Goal: Transaction & Acquisition: Purchase product/service

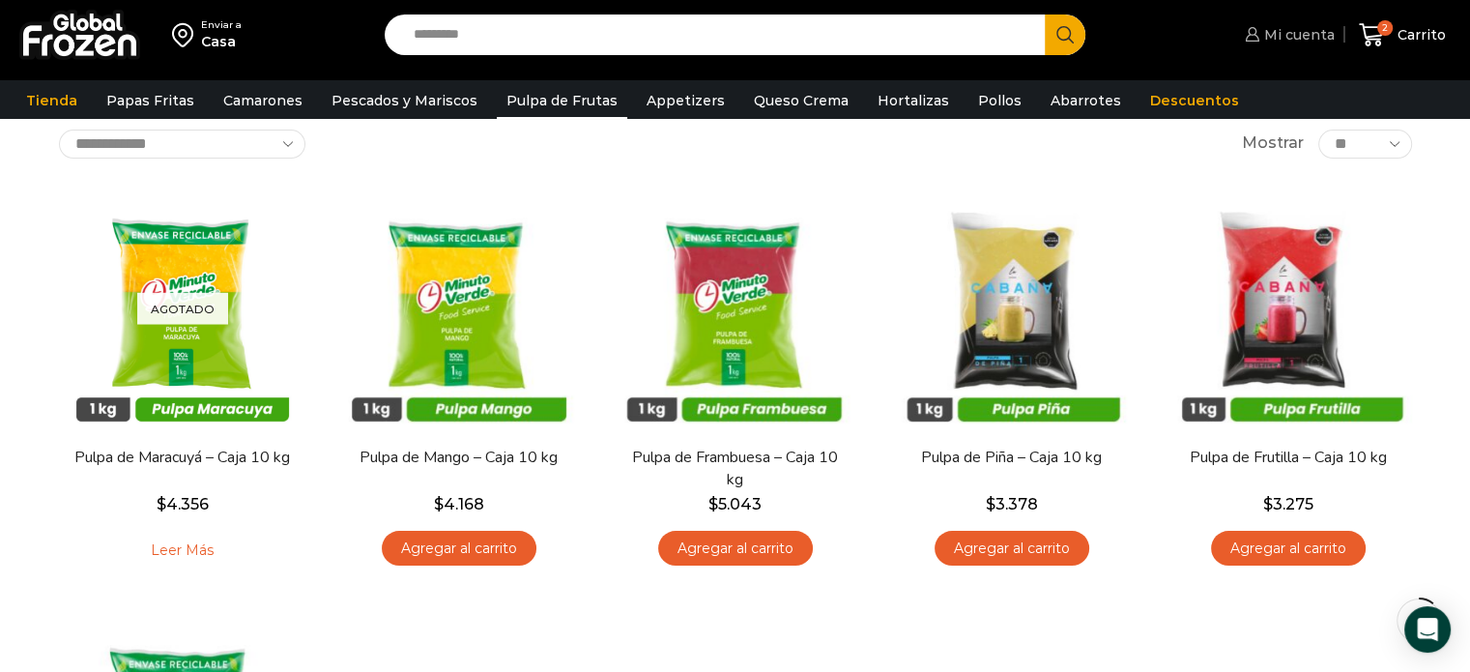
click at [1287, 34] on span "Mi cuenta" at bounding box center [1296, 34] width 75 height 19
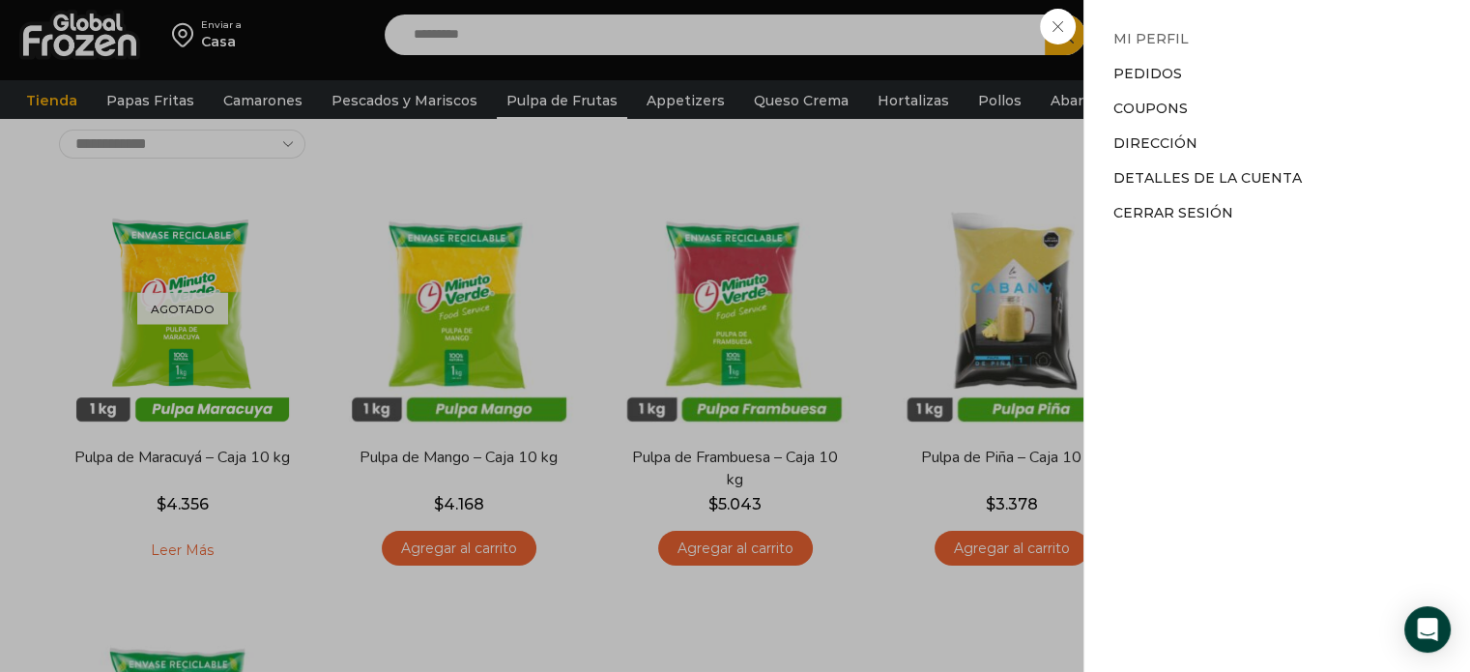
click at [1156, 34] on link "Mi perfil" at bounding box center [1150, 38] width 75 height 17
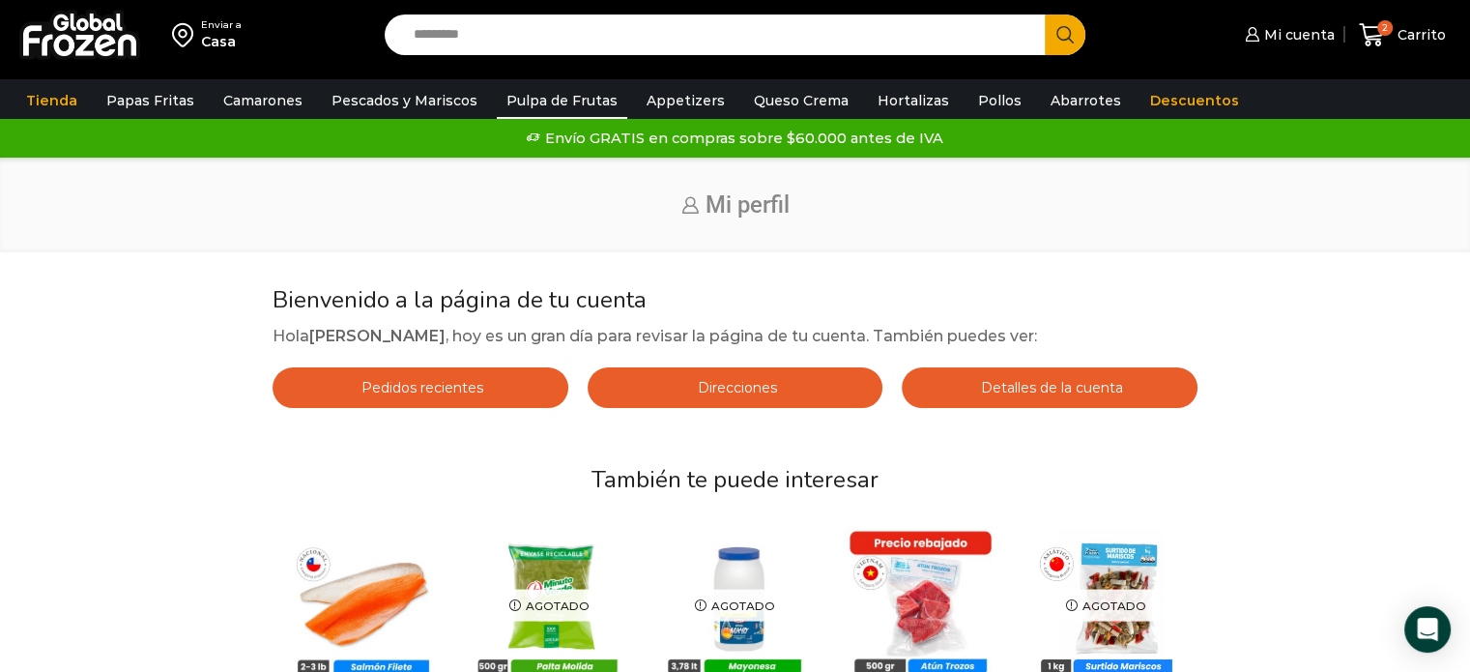
click at [528, 104] on link "Pulpa de Frutas" at bounding box center [562, 100] width 130 height 37
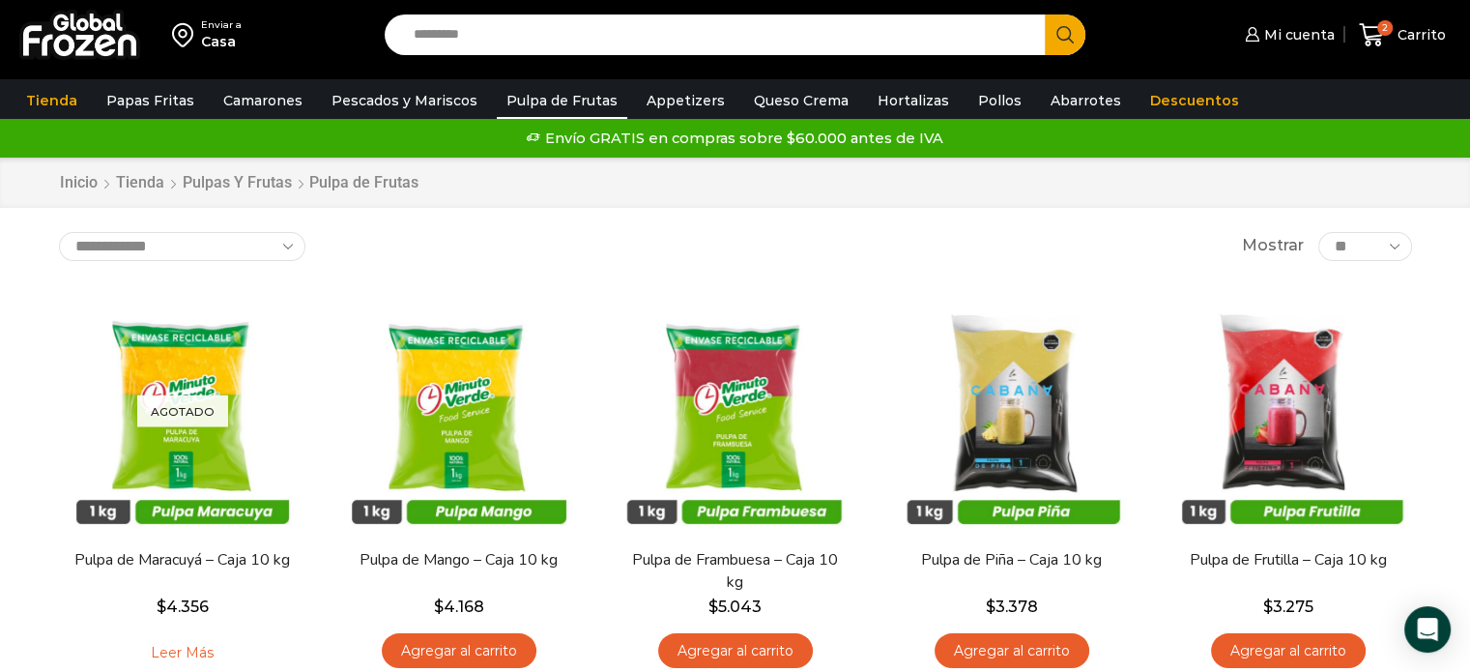
click at [618, 241] on div "**********" at bounding box center [735, 246] width 1353 height 29
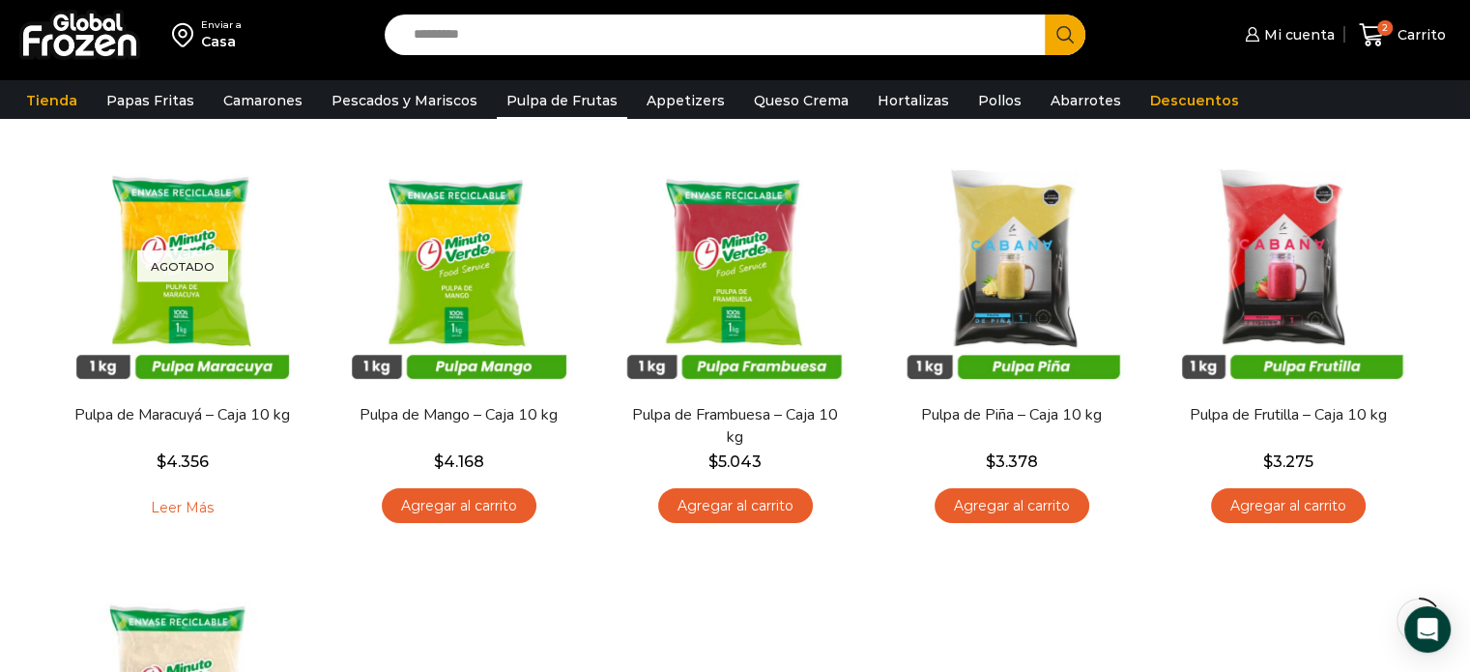
scroll to position [116, 0]
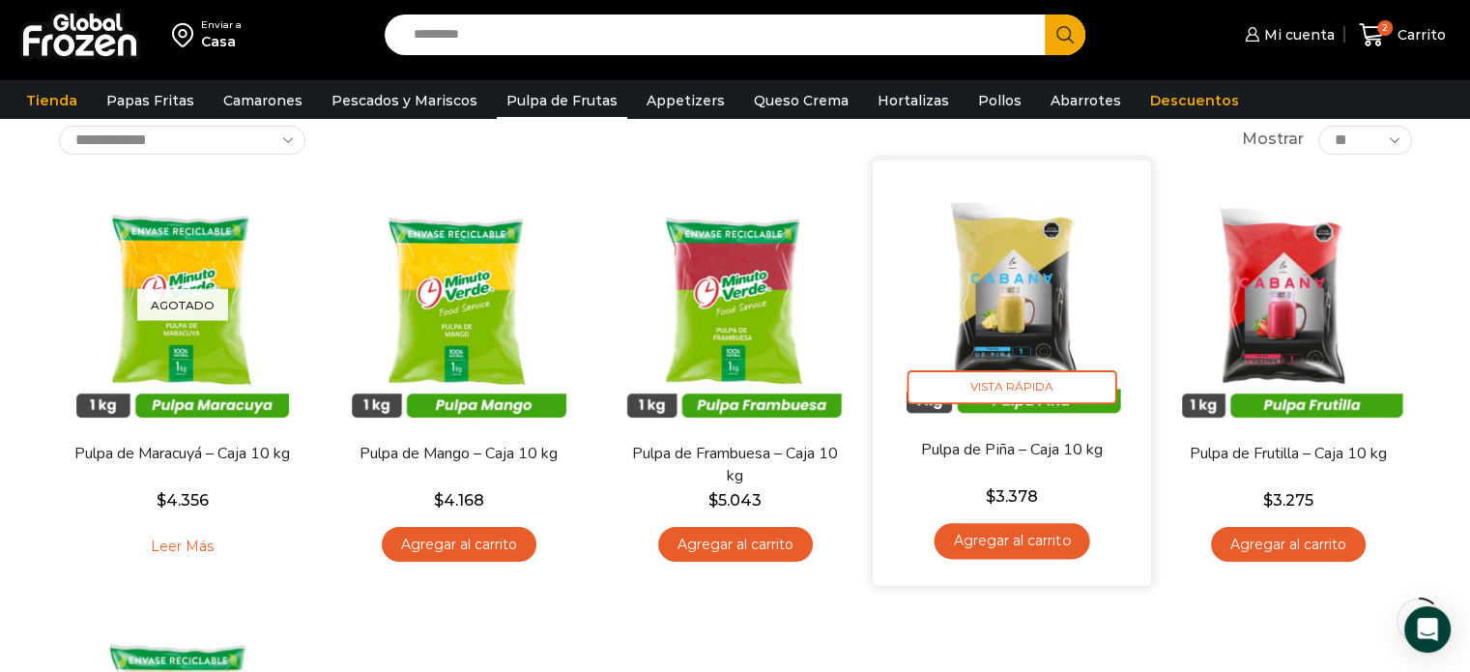
click at [1034, 531] on link "Agregar al carrito" at bounding box center [1012, 541] width 156 height 36
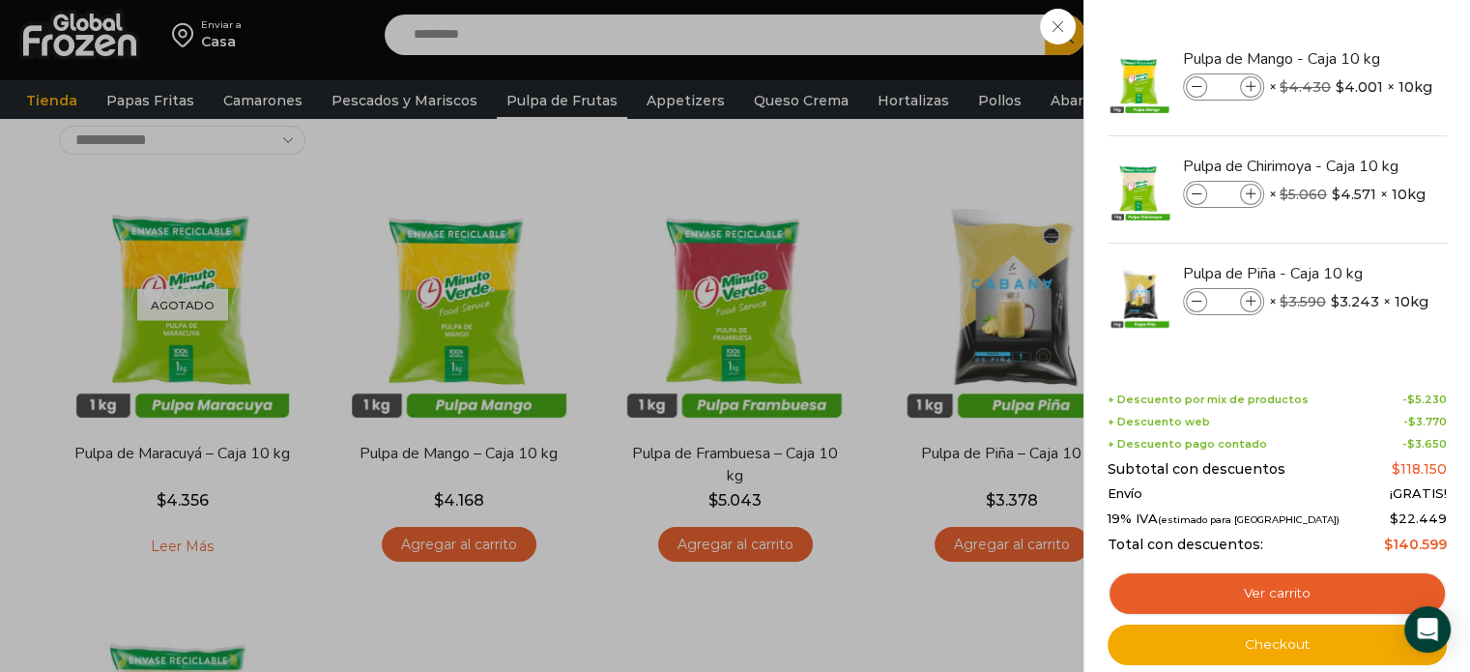
click at [1354, 58] on div "3 Carrito 3 3 Shopping Cart *" at bounding box center [1402, 35] width 97 height 45
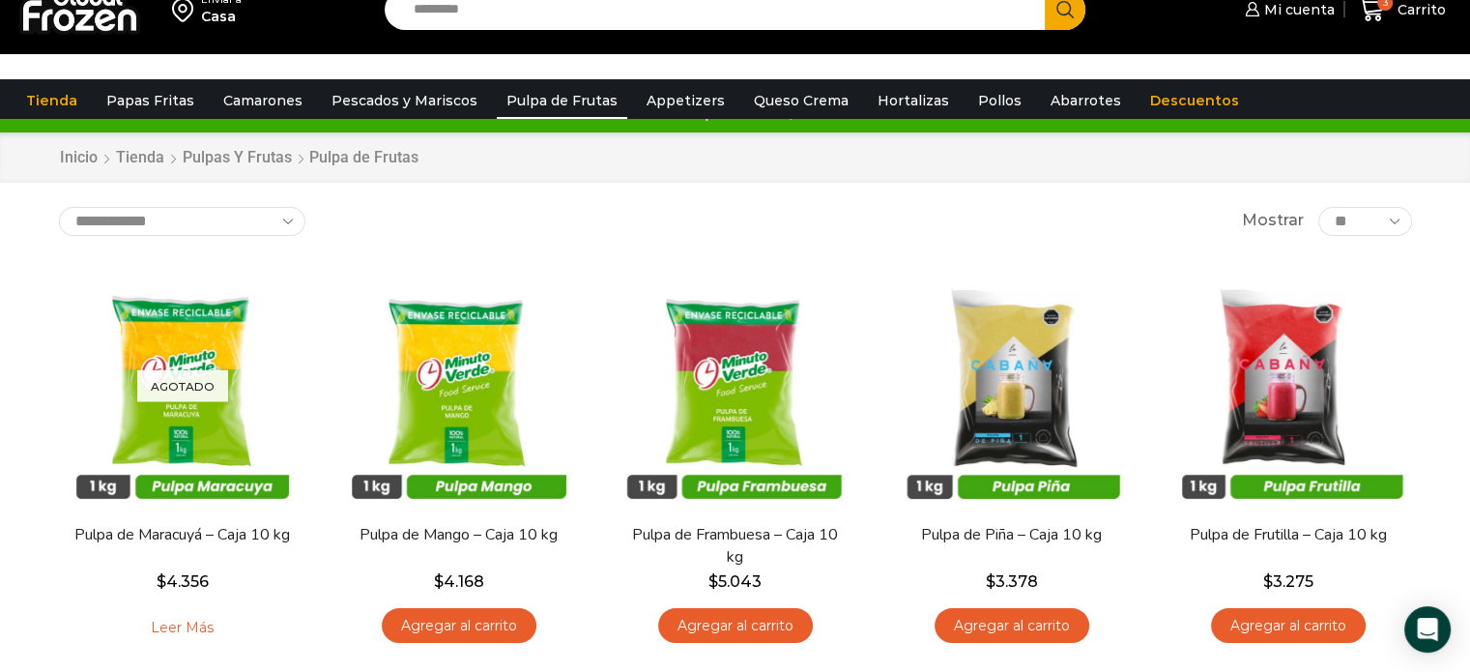
scroll to position [0, 0]
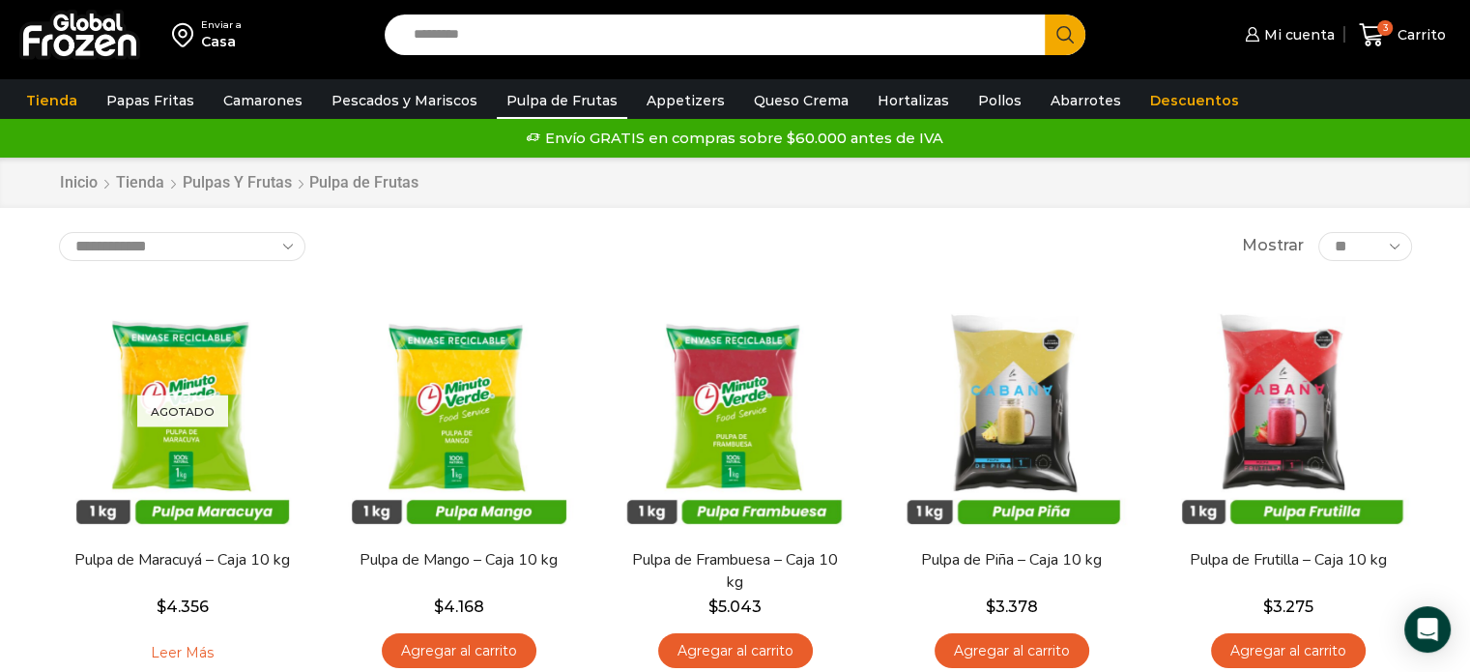
click at [823, 248] on div "**********" at bounding box center [735, 246] width 1353 height 29
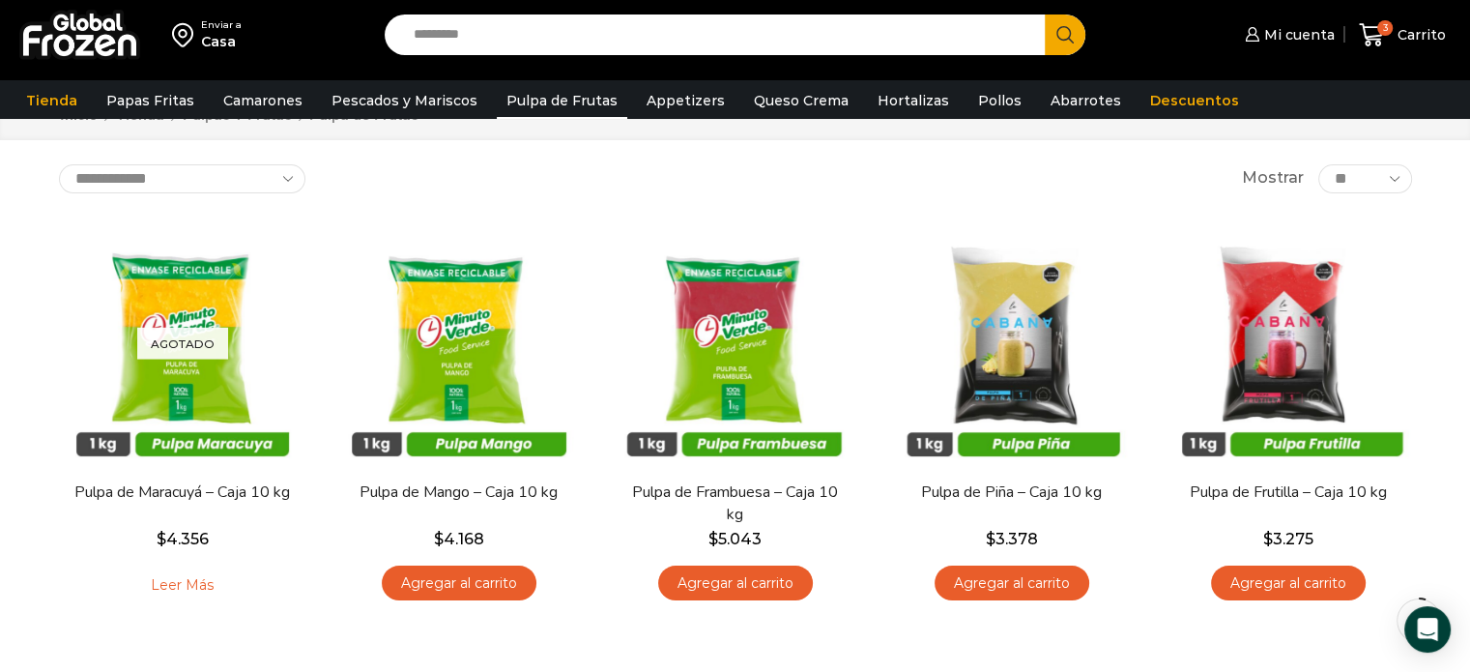
scroll to position [39, 0]
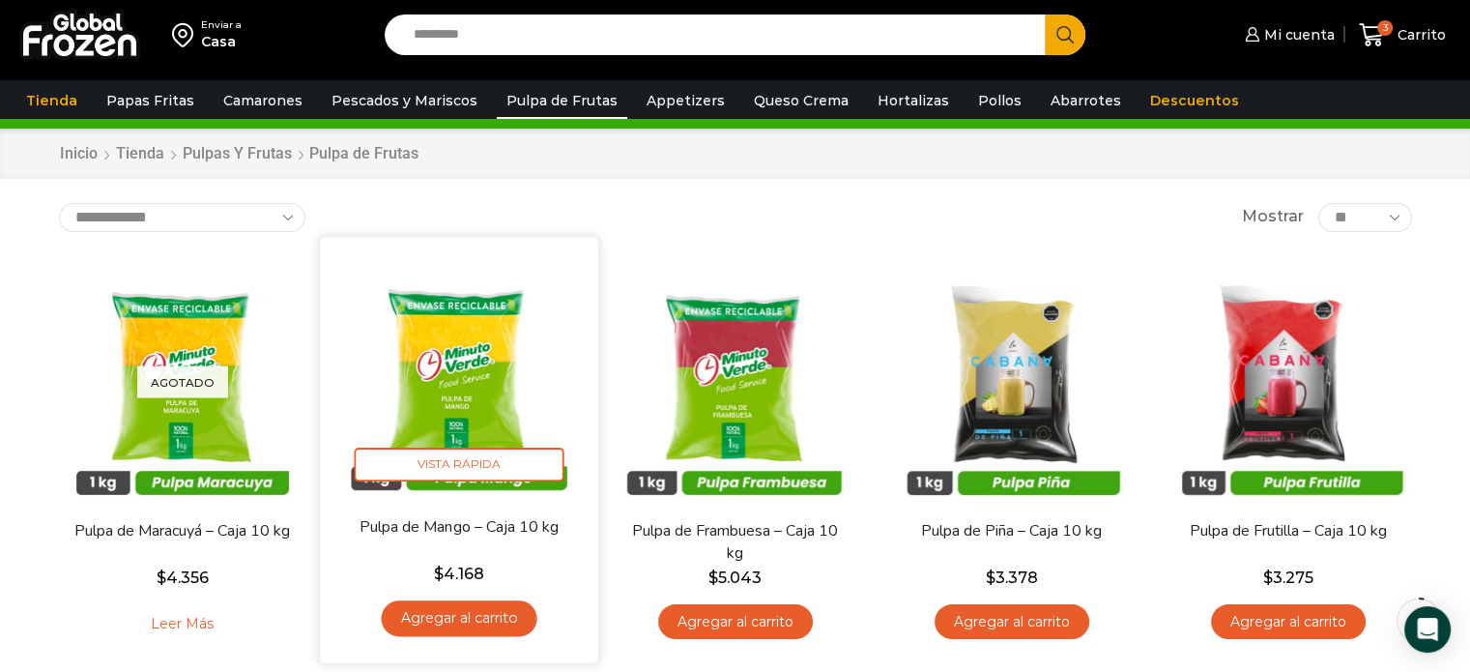
click at [448, 253] on img at bounding box center [458, 375] width 249 height 249
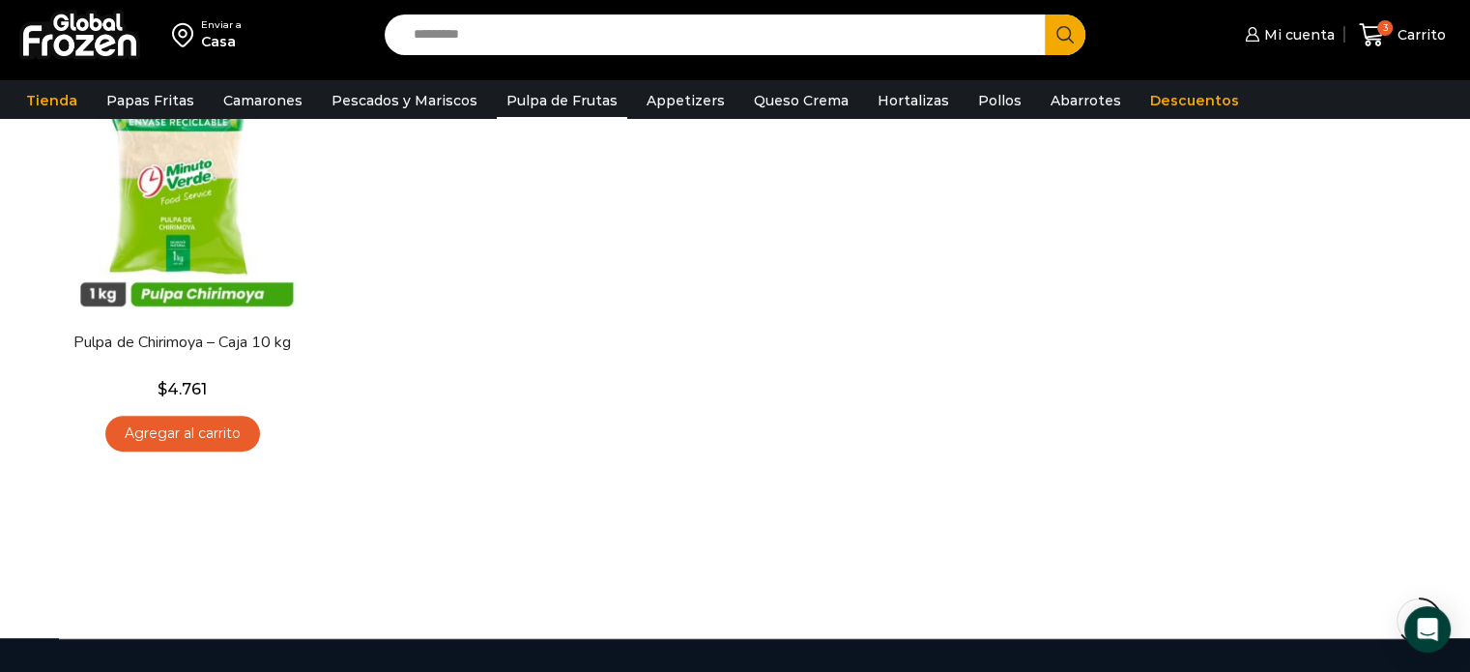
scroll to position [657, 0]
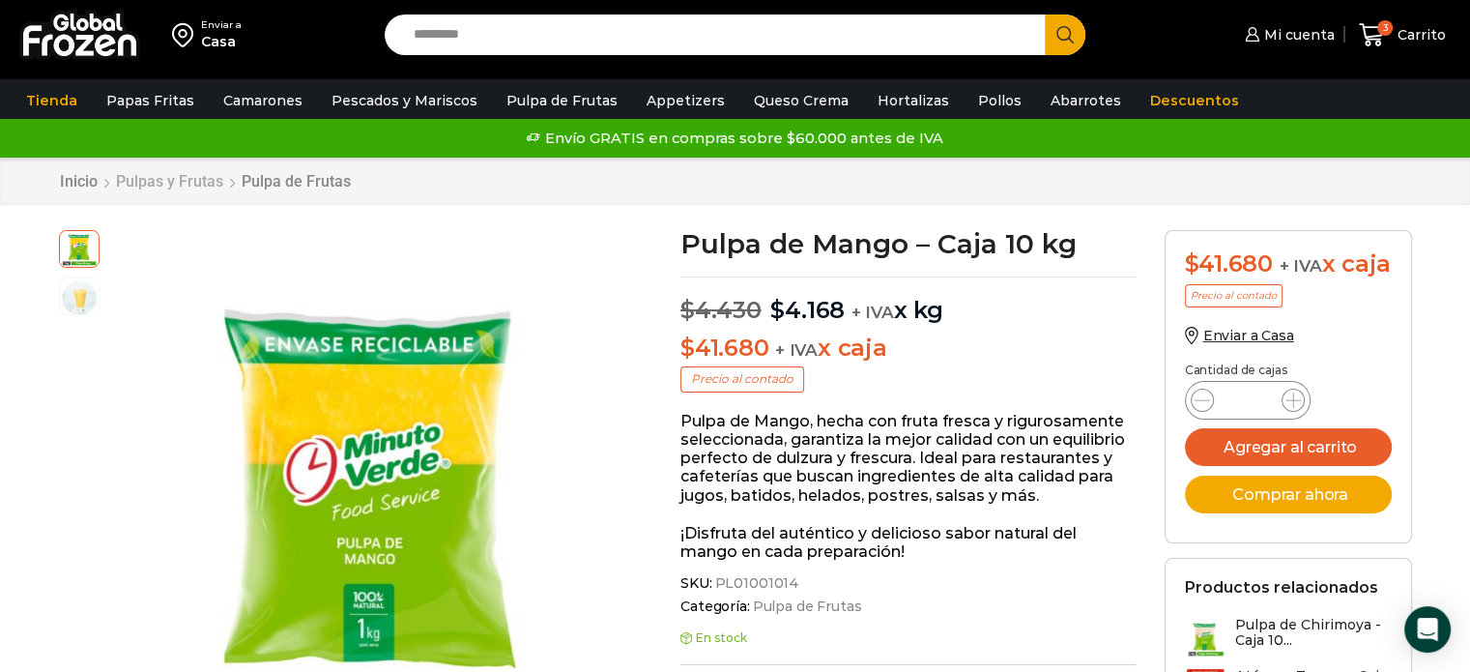
click at [181, 177] on link "Pulpas y Frutas" at bounding box center [169, 181] width 109 height 18
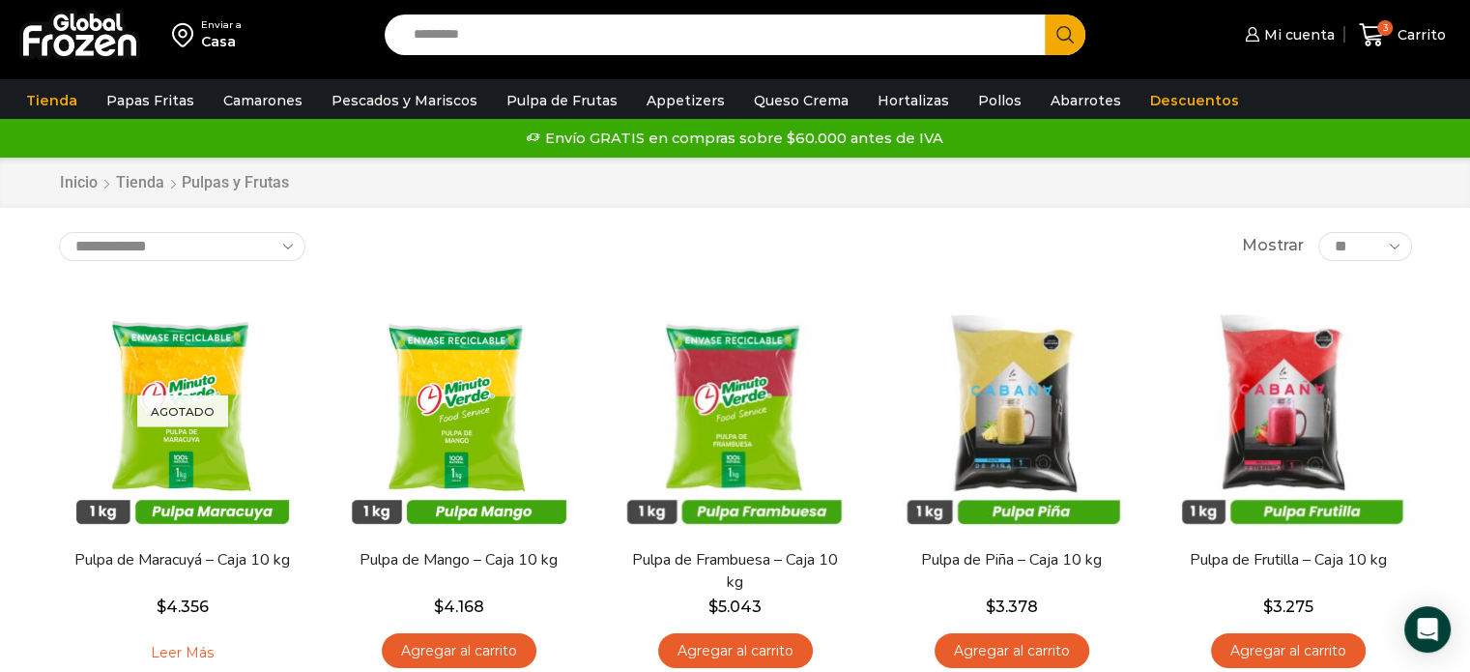
click at [1088, 243] on div "**********" at bounding box center [735, 246] width 1353 height 29
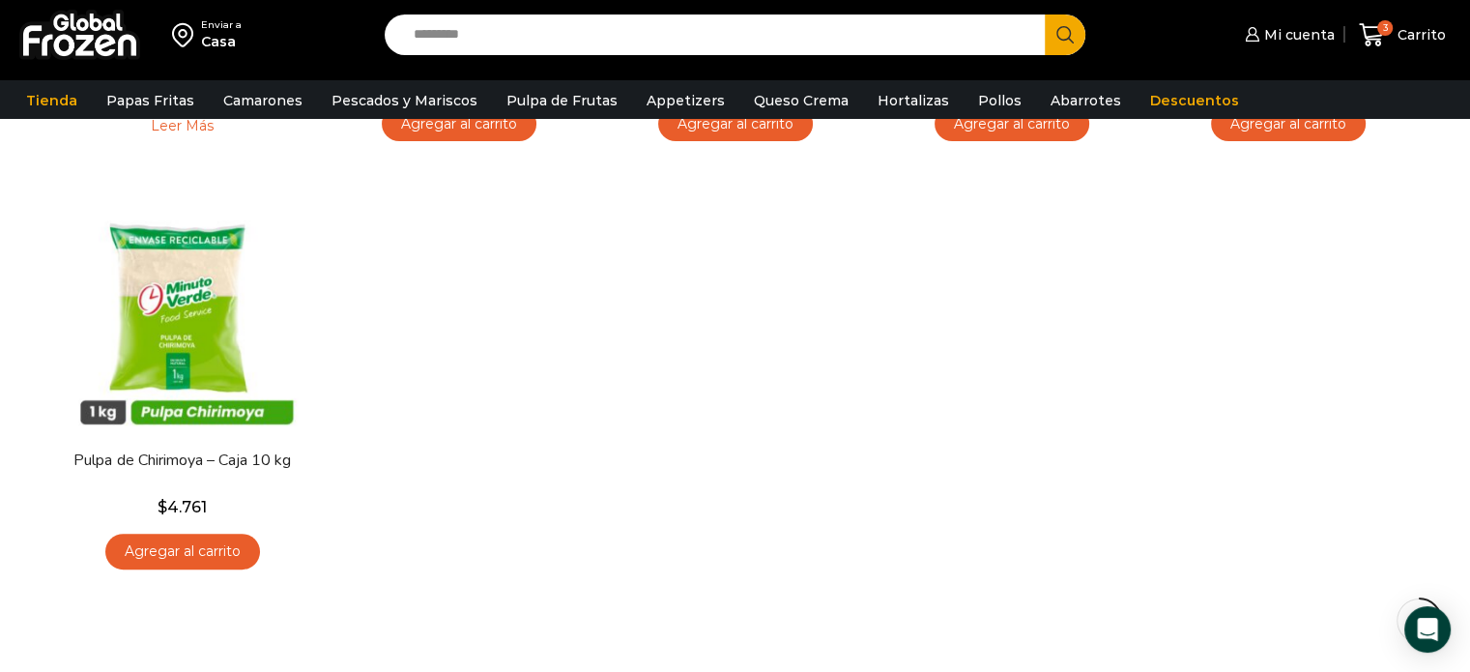
scroll to position [503, 0]
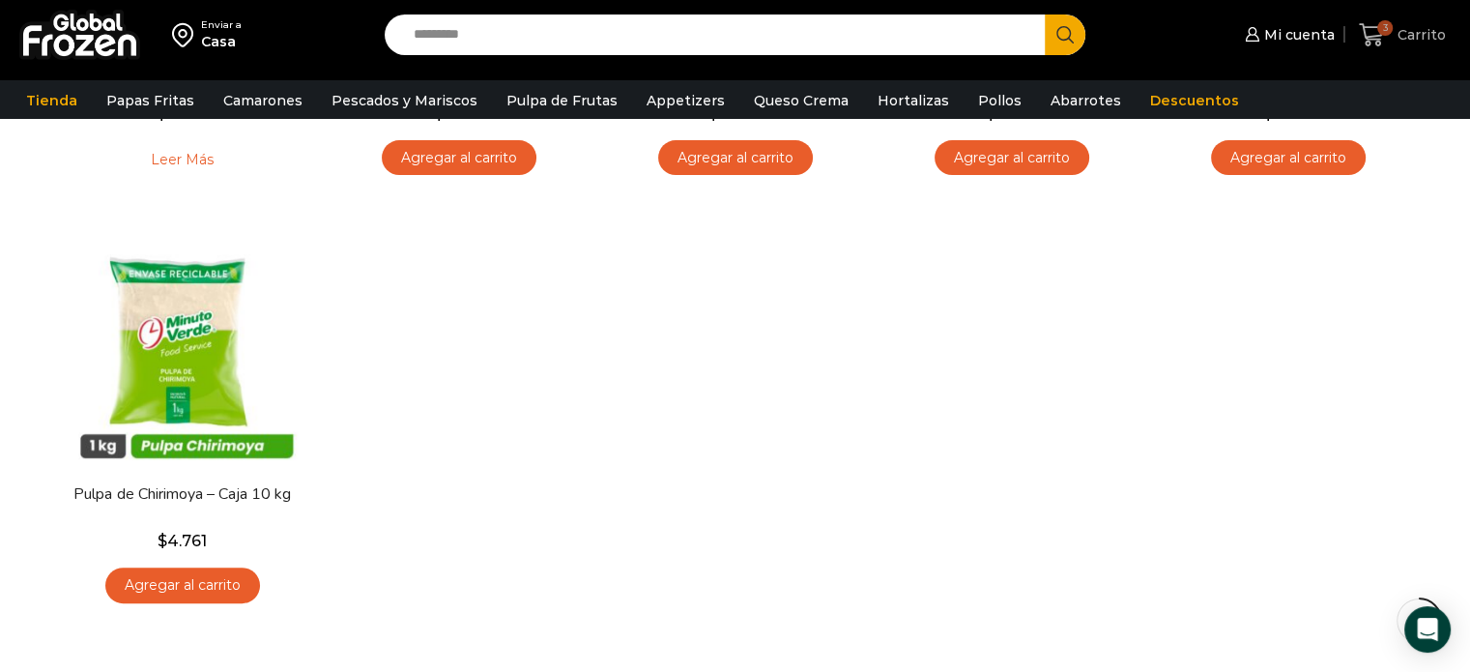
click at [1378, 33] on icon at bounding box center [1372, 35] width 26 height 26
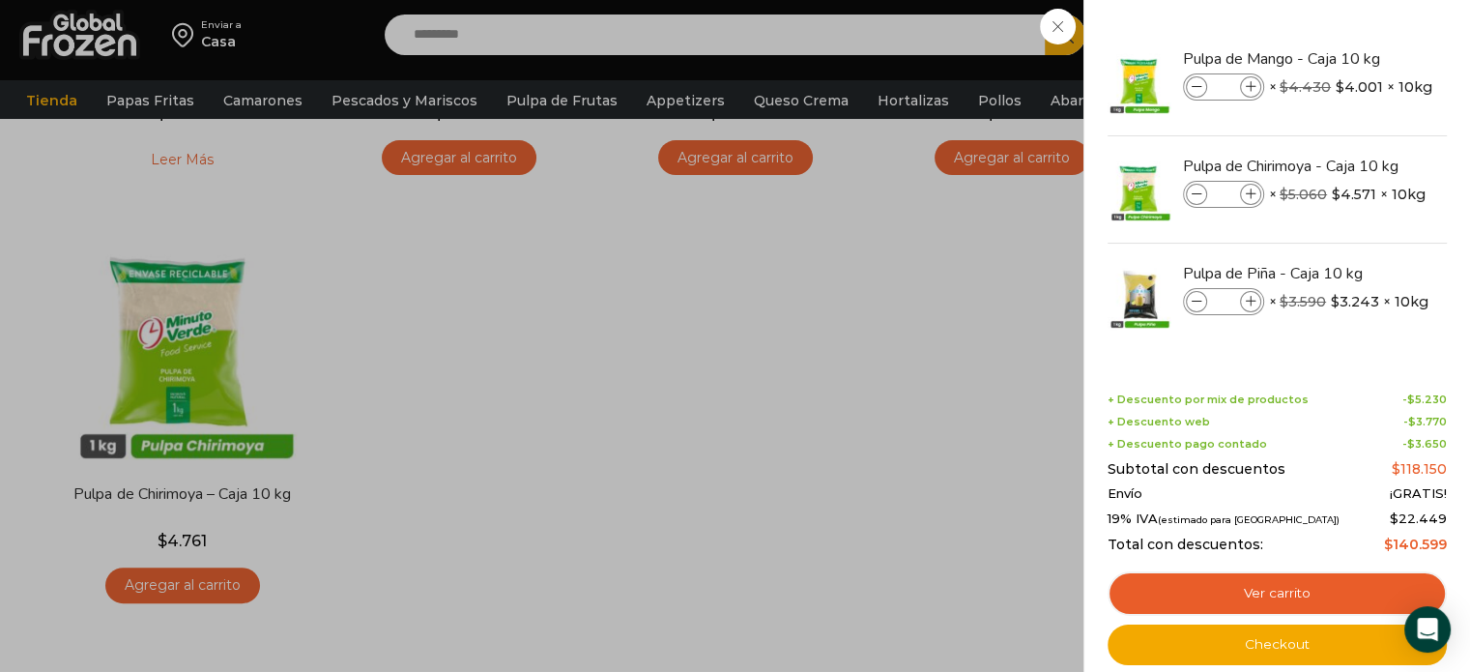
click at [1354, 58] on div "3 [GEOGRAPHIC_DATA] 3 3 Shopping Cart * $" at bounding box center [1402, 35] width 97 height 45
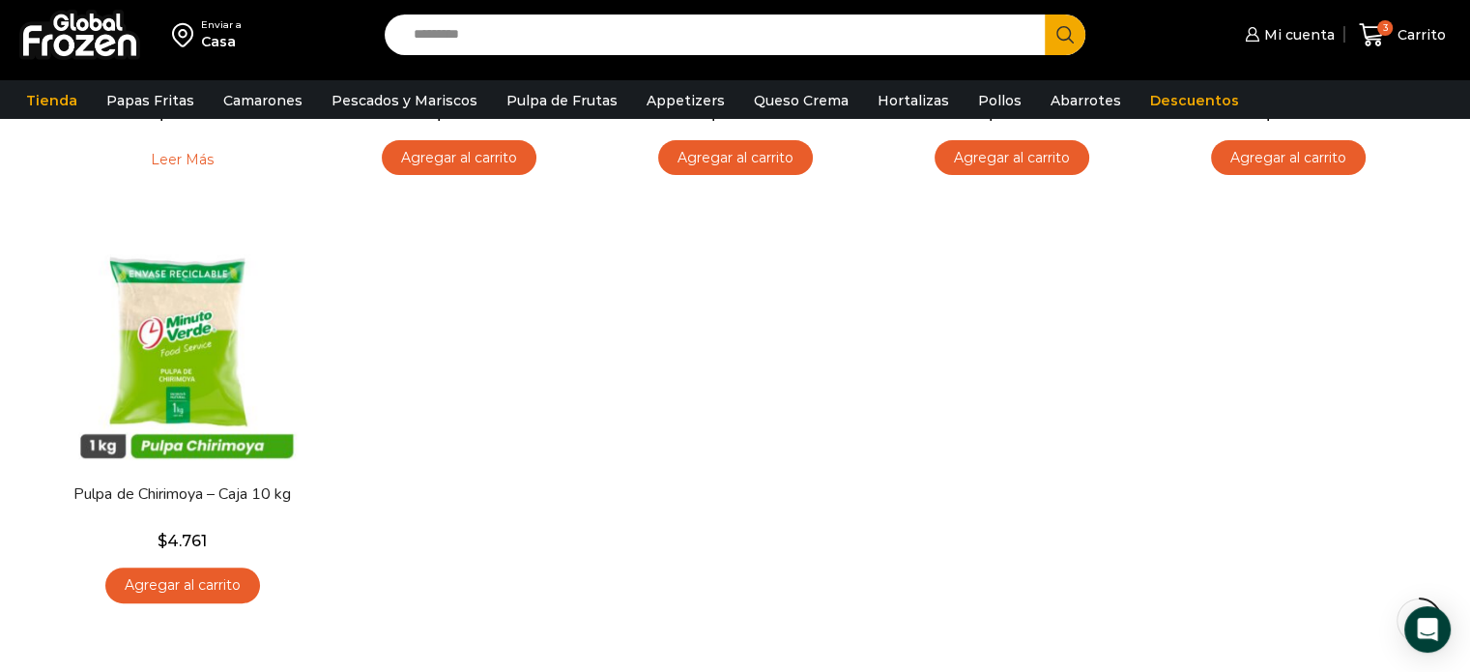
click at [754, 400] on div "Agotado [GEOGRAPHIC_DATA] Pulpa de Maracuyá – Caja 10 kg $ 4.356 Leer más En st…" at bounding box center [735, 204] width 1382 height 849
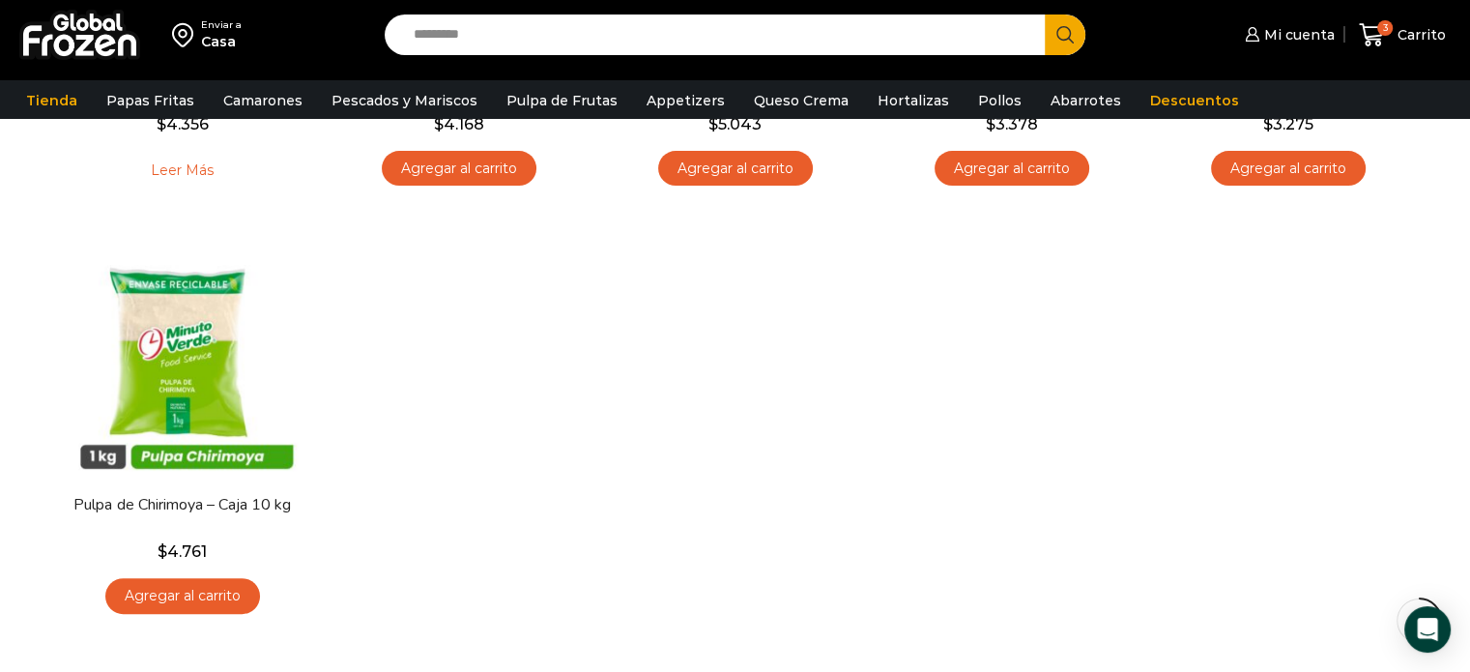
scroll to position [618, 0]
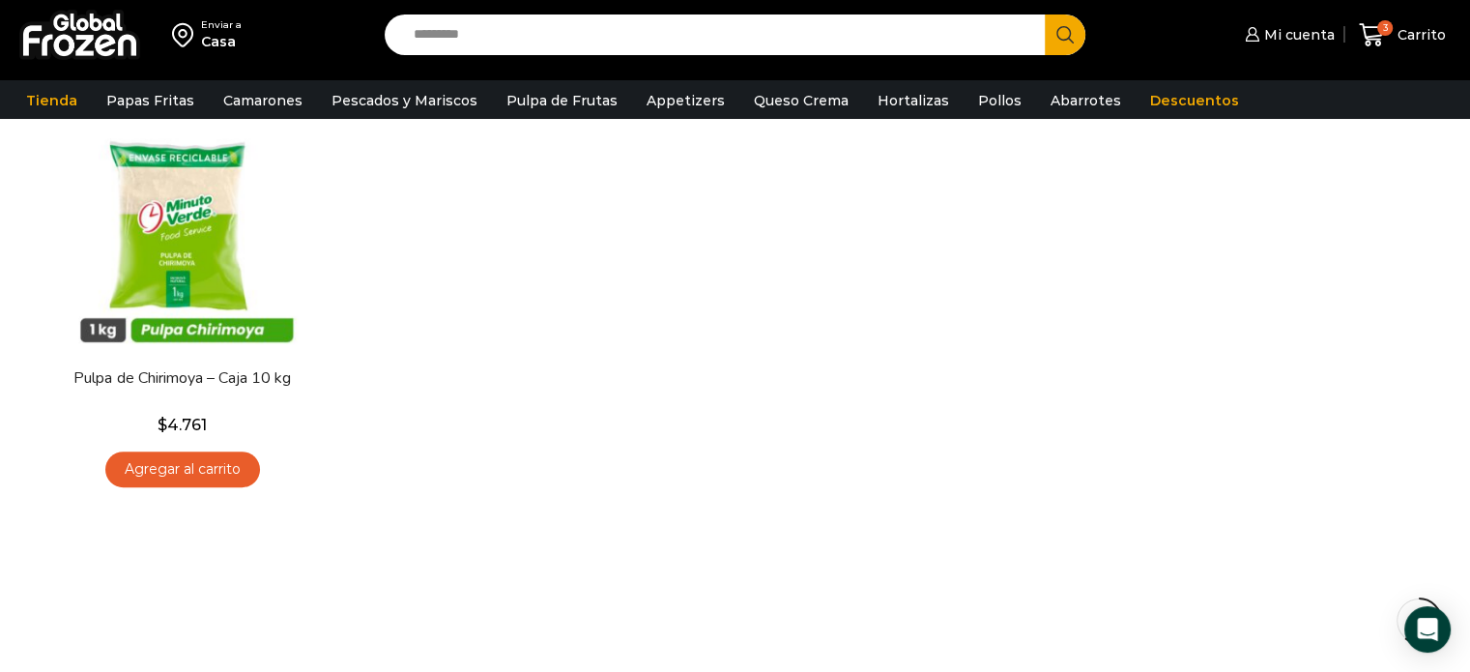
click at [818, 631] on div at bounding box center [735, 636] width 1382 height 73
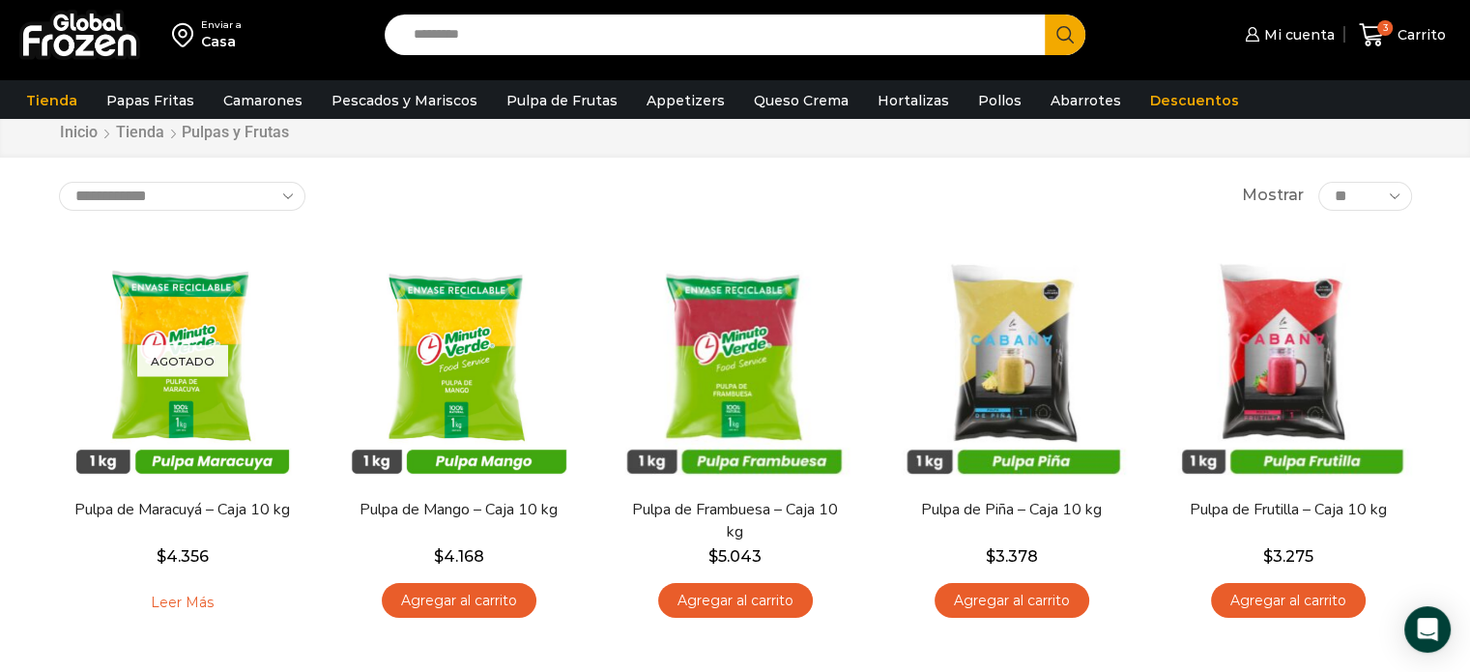
scroll to position [0, 0]
